Goal: Task Accomplishment & Management: Manage account settings

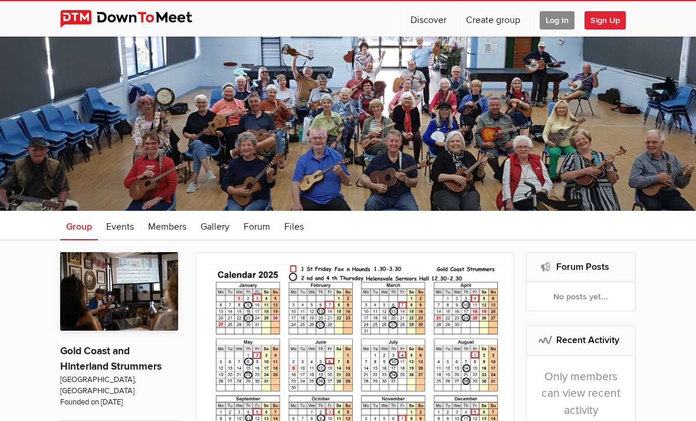
click at [557, 20] on span "Log In" at bounding box center [557, 20] width 35 height 18
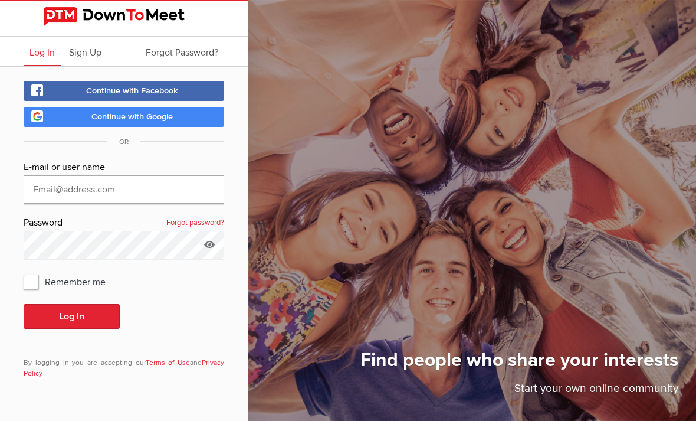
click at [167, 188] on input "text" at bounding box center [124, 189] width 201 height 28
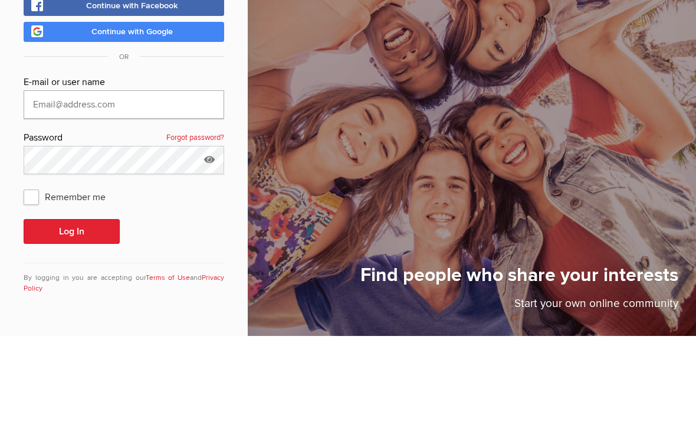
type input "[EMAIL_ADDRESS][DOMAIN_NAME]"
click at [71, 304] on button "Log In" at bounding box center [72, 316] width 96 height 25
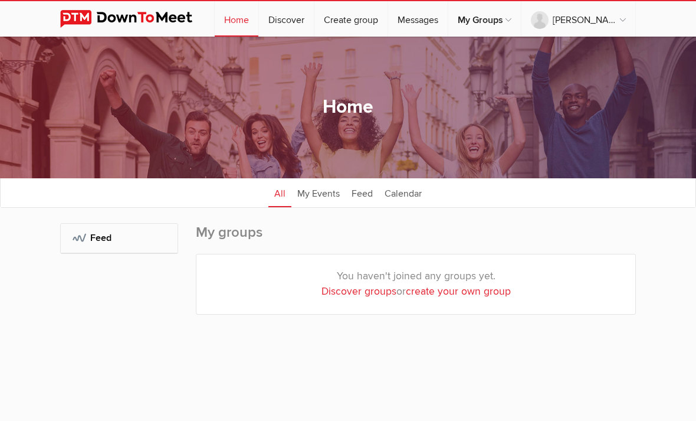
click at [69, 307] on div "My Groups: Feed" at bounding box center [119, 280] width 118 height 115
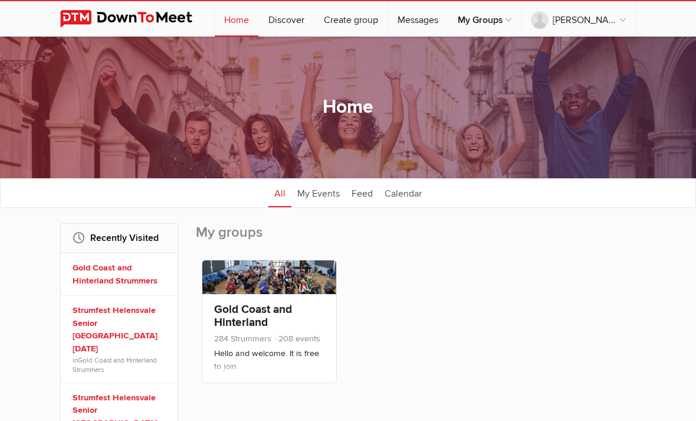
click at [126, 263] on link "Gold Coast and Hinterland Strummers" at bounding box center [121, 273] width 97 height 25
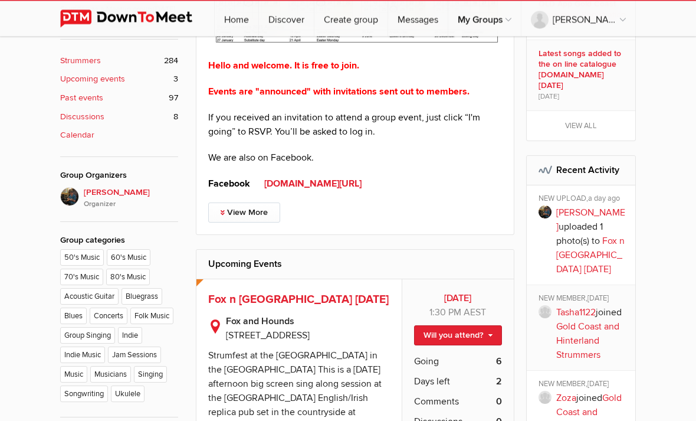
scroll to position [428, 0]
click at [477, 330] on link "Will you attend?" at bounding box center [458, 335] width 88 height 20
click at [436, 356] on link "I'm going" at bounding box center [448, 361] width 106 height 18
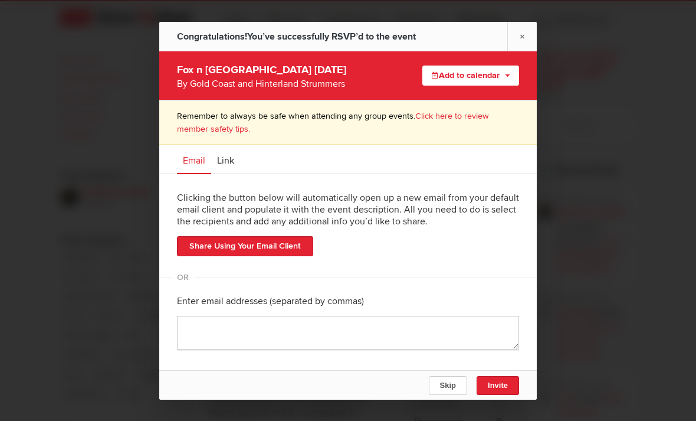
click at [447, 395] on button "Skip" at bounding box center [448, 385] width 38 height 19
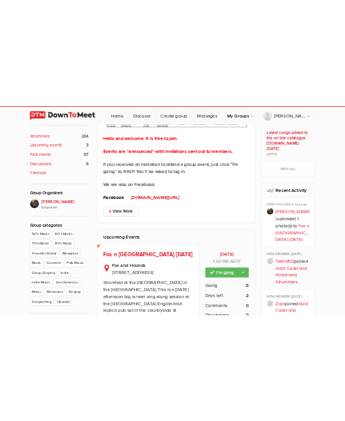
scroll to position [465, 0]
